Goal: Transaction & Acquisition: Purchase product/service

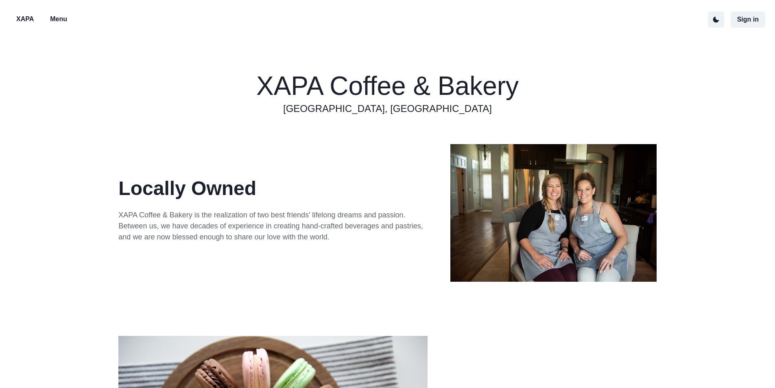
click at [59, 21] on p "Menu" at bounding box center [58, 19] width 17 height 10
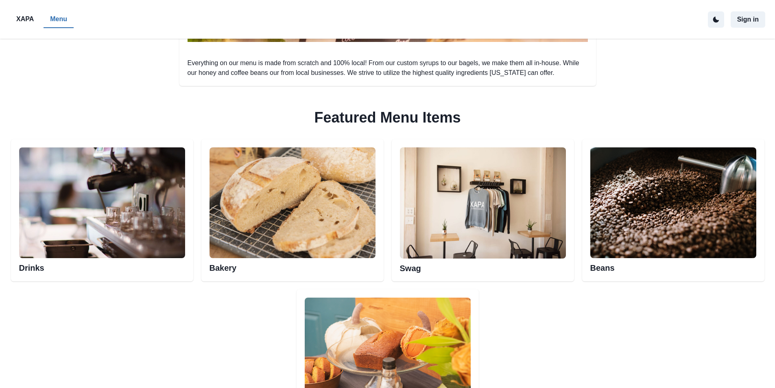
scroll to position [325, 0]
click at [158, 268] on h2 "Drinks" at bounding box center [102, 265] width 166 height 15
click at [37, 268] on h2 "Drinks" at bounding box center [102, 265] width 166 height 15
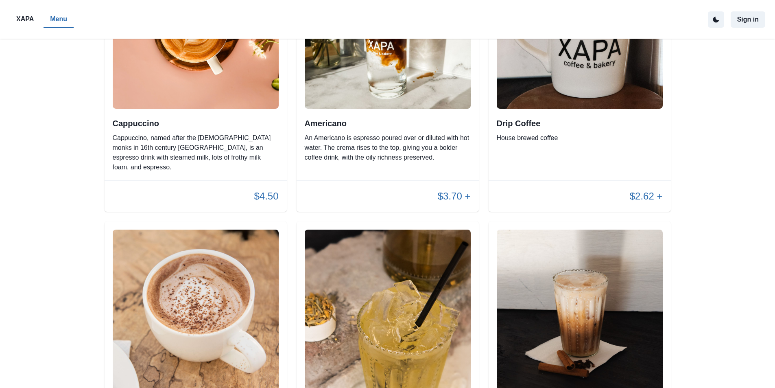
scroll to position [529, 0]
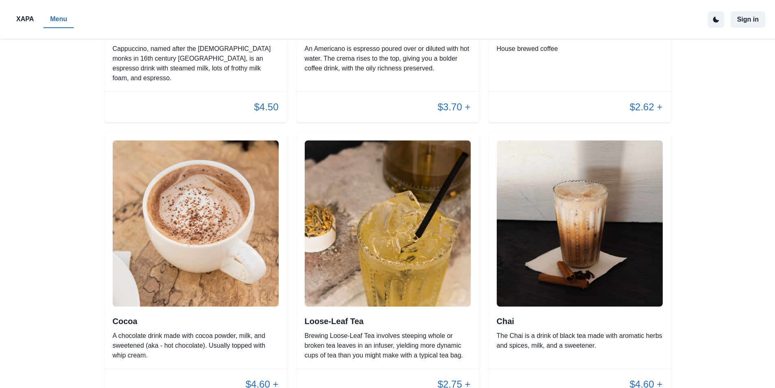
scroll to position [325, 0]
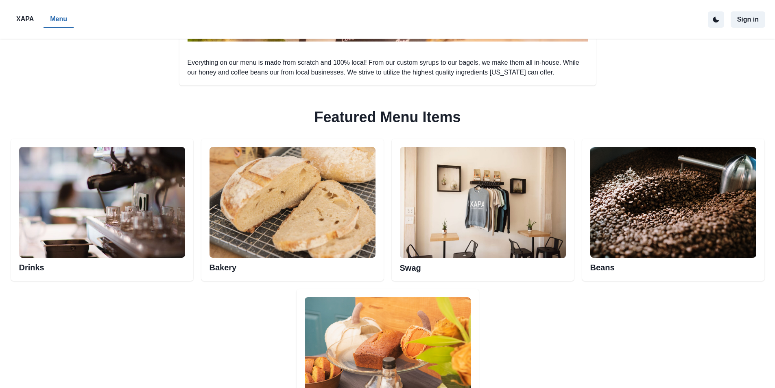
click at [331, 274] on div "Bakery" at bounding box center [292, 210] width 182 height 142
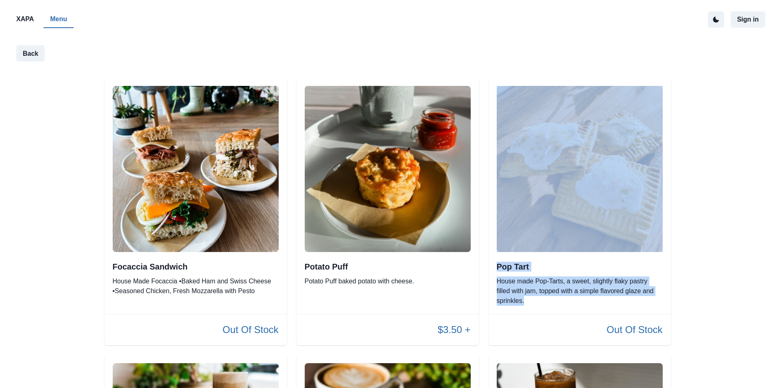
drag, startPoint x: 773, startPoint y: 83, endPoint x: 781, endPoint y: 305, distance: 221.5
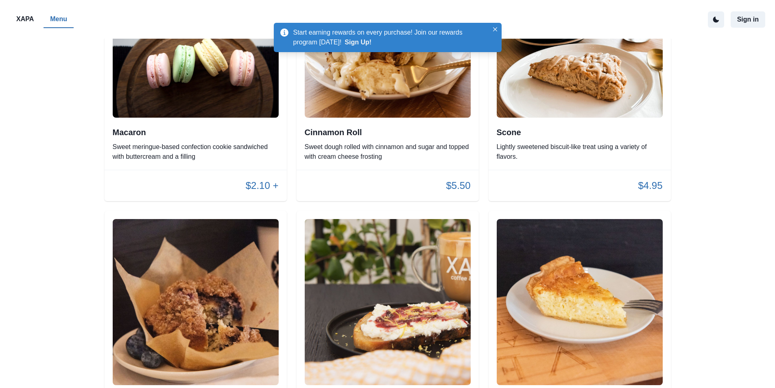
scroll to position [1678, 0]
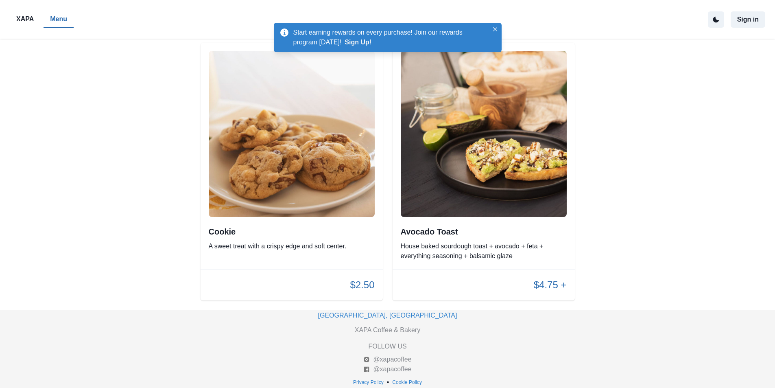
click at [461, 231] on h2 "Avocado Toast" at bounding box center [484, 232] width 166 height 10
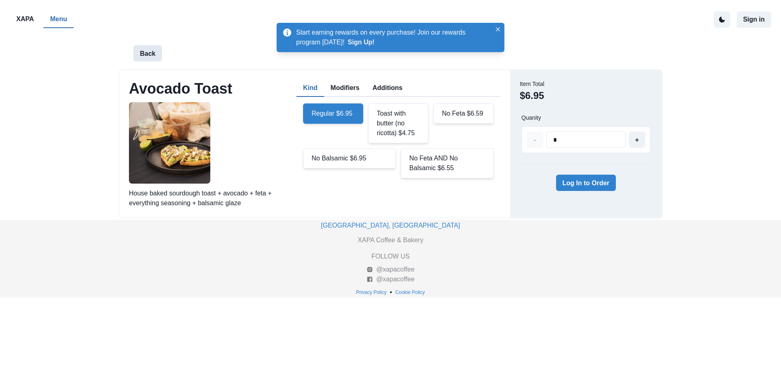
click at [153, 54] on button "Back" at bounding box center [147, 53] width 28 height 16
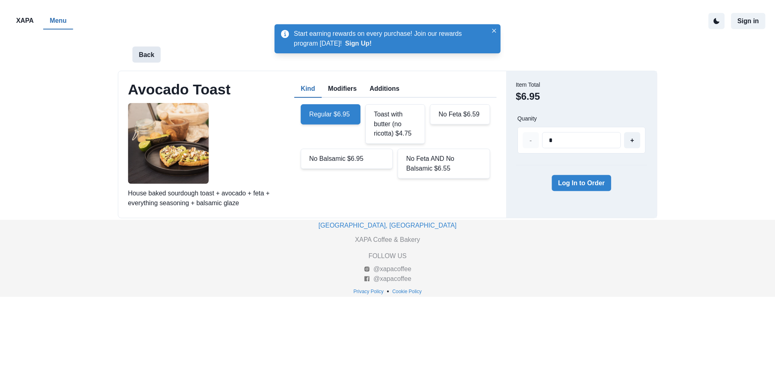
scroll to position [1678, 0]
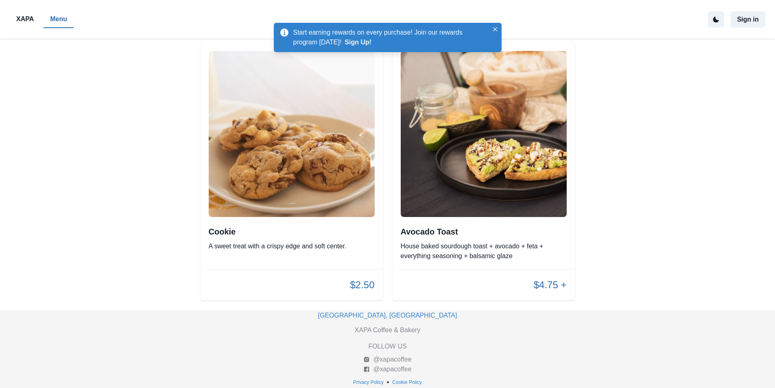
click at [461, 242] on p "House baked sourdough toast + avocado + feta + everything seasoning + balsamic …" at bounding box center [484, 251] width 166 height 20
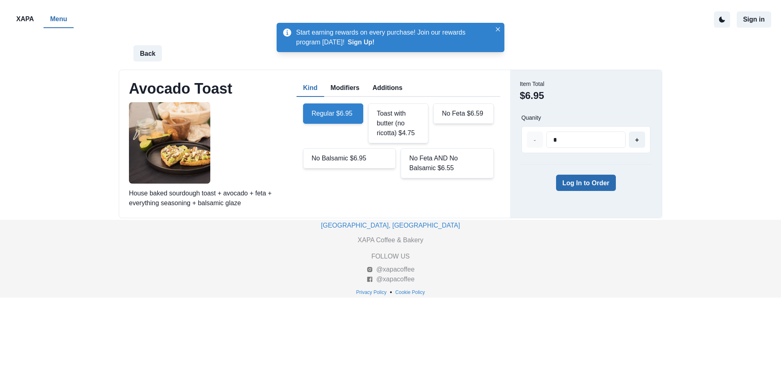
click at [580, 178] on button "Log In to Order" at bounding box center [586, 183] width 60 height 16
